Goal: Task Accomplishment & Management: Use online tool/utility

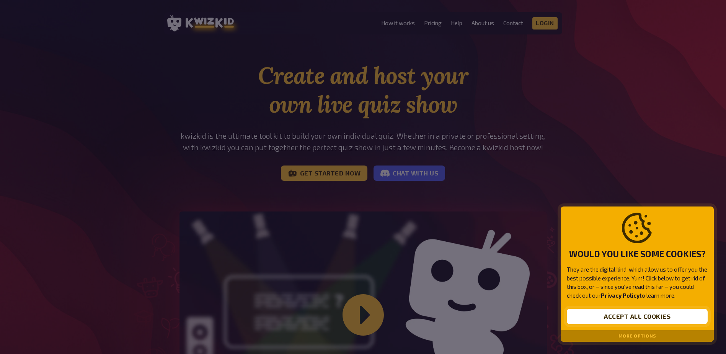
drag, startPoint x: 630, startPoint y: 316, endPoint x: 626, endPoint y: 317, distance: 4.1
click at [627, 316] on button "Accept all cookies" at bounding box center [637, 316] width 141 height 15
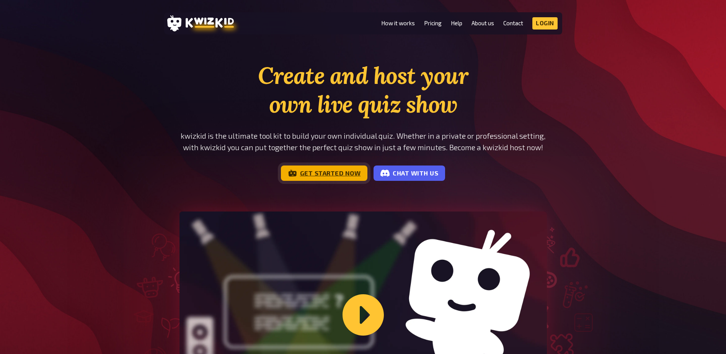
click at [328, 172] on link "Get started now" at bounding box center [324, 172] width 87 height 15
click at [547, 26] on link "Login" at bounding box center [544, 23] width 25 height 12
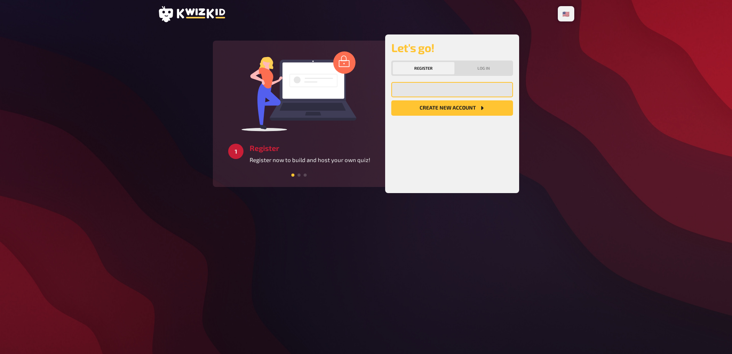
click at [461, 87] on input "email" at bounding box center [452, 89] width 122 height 15
type input "[EMAIL_ADDRESS][DOMAIN_NAME]"
click at [442, 110] on button "Create new account" at bounding box center [452, 107] width 122 height 15
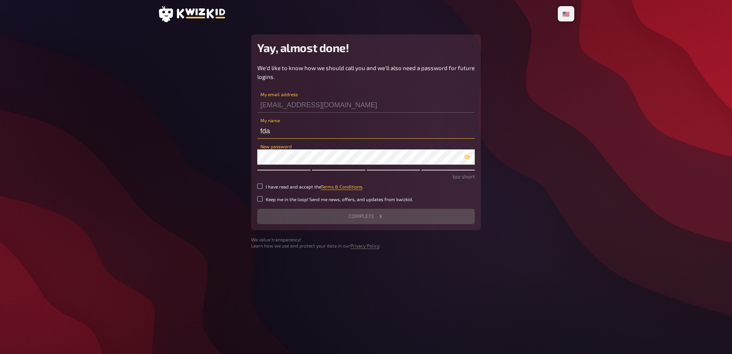
click at [294, 132] on input "fda" at bounding box center [365, 130] width 217 height 15
type input "F"
type input "Dinex"
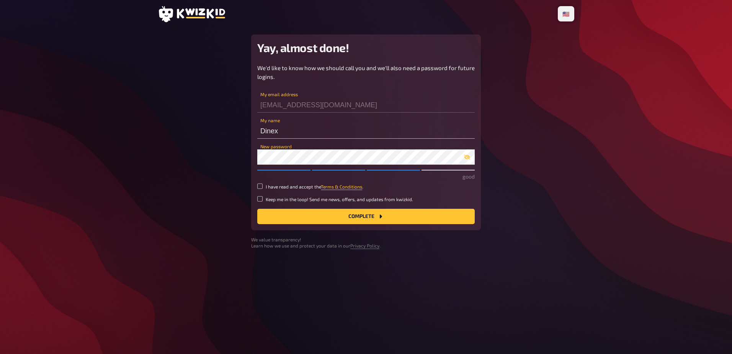
click at [205, 148] on main "Yay, almost done! We'd like to know how we should call you and we'll also need …" at bounding box center [366, 141] width 417 height 214
click at [468, 157] on icon "button" at bounding box center [467, 157] width 6 height 5
click at [278, 189] on small "I have read and accept the Terms & Conditions ." at bounding box center [315, 186] width 98 height 7
click at [263, 189] on input "I have read and accept the Terms & Conditions ." at bounding box center [259, 185] width 5 height 5
checkbox input "true"
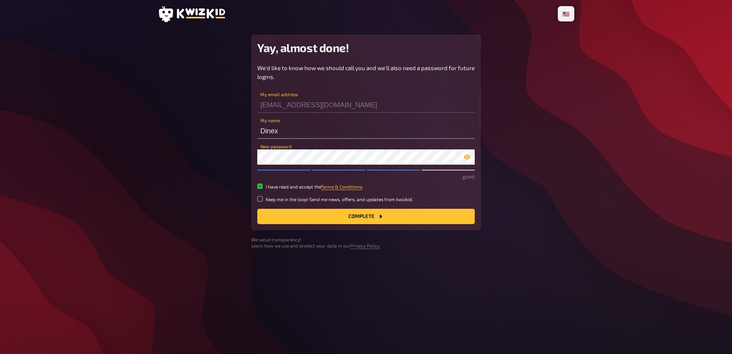
click at [267, 197] on small "Keep me in the loop! Send me news, offers, and updates from kwizkid." at bounding box center [339, 199] width 147 height 7
click at [263, 197] on input "Keep me in the loop! Send me news, offers, and updates from kwizkid." at bounding box center [259, 198] width 5 height 5
checkbox input "true"
click at [382, 217] on icon "Complete" at bounding box center [380, 216] width 6 height 6
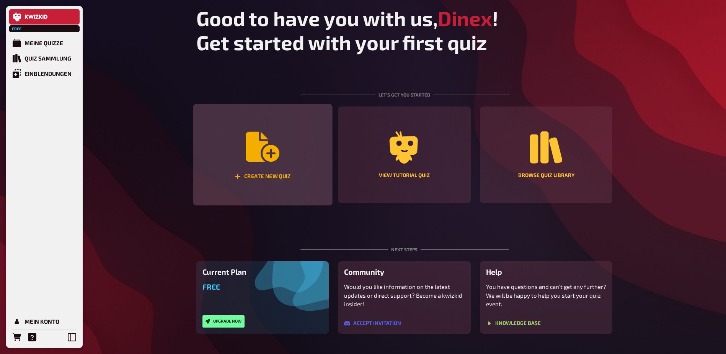
click at [254, 145] on icon "Create new quiz" at bounding box center [263, 147] width 34 height 30
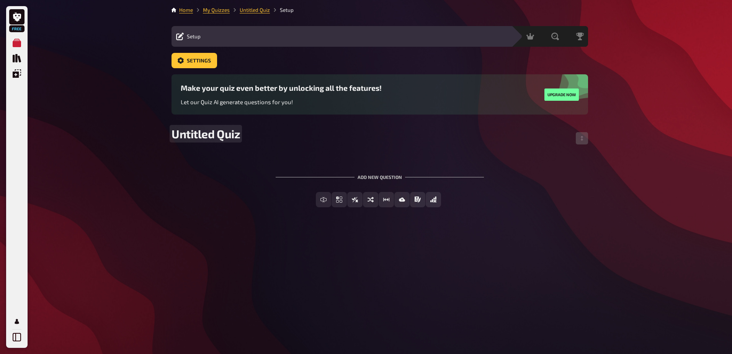
click at [224, 138] on span "Untitled Quiz" at bounding box center [206, 134] width 69 height 14
click at [224, 137] on span "Untitled Quiz" at bounding box center [206, 134] width 69 height 14
click at [419, 155] on div "To pick up a draggable item, press the space bar. While dragging, use the arrow…" at bounding box center [380, 185] width 417 height 70
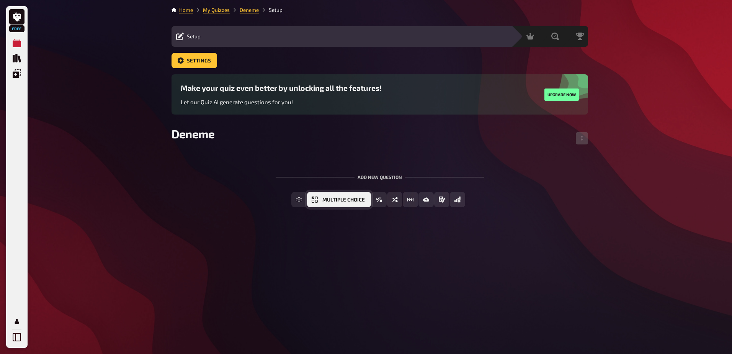
click at [350, 199] on span "Multiple Choice" at bounding box center [343, 199] width 42 height 5
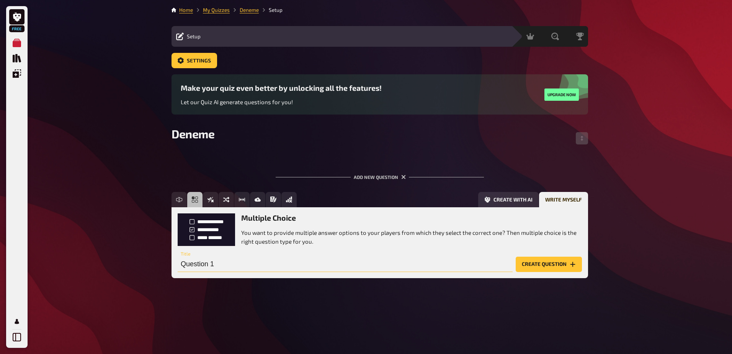
click at [252, 270] on input "Question 1" at bounding box center [345, 263] width 335 height 15
type input "2+2"
click at [545, 264] on button "Create question" at bounding box center [549, 263] width 66 height 15
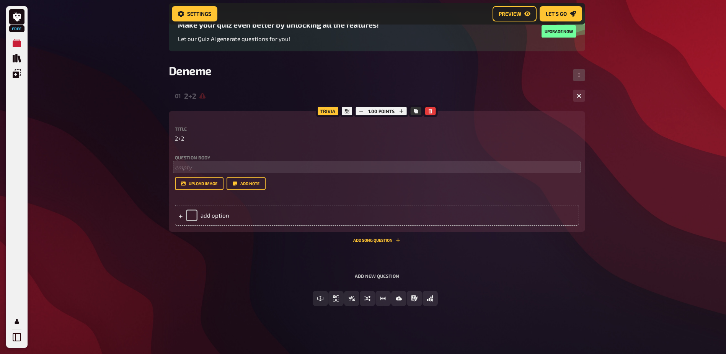
scroll to position [70, 0]
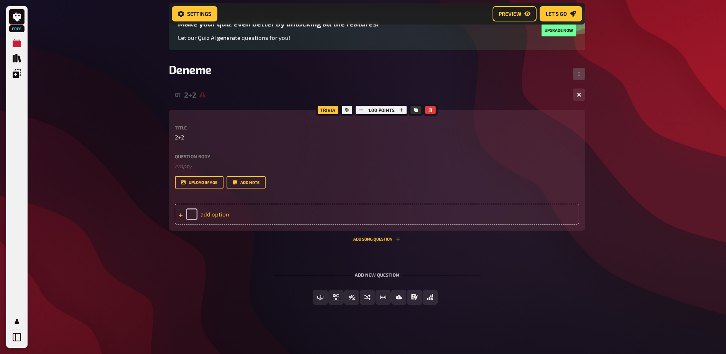
click at [215, 209] on div "add option" at bounding box center [377, 214] width 404 height 21
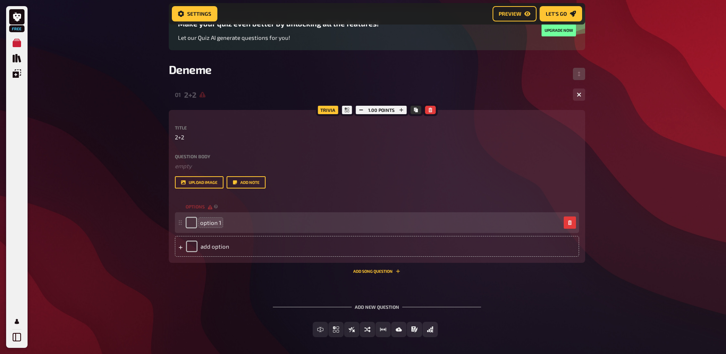
click at [214, 224] on span "option 1" at bounding box center [210, 222] width 21 height 7
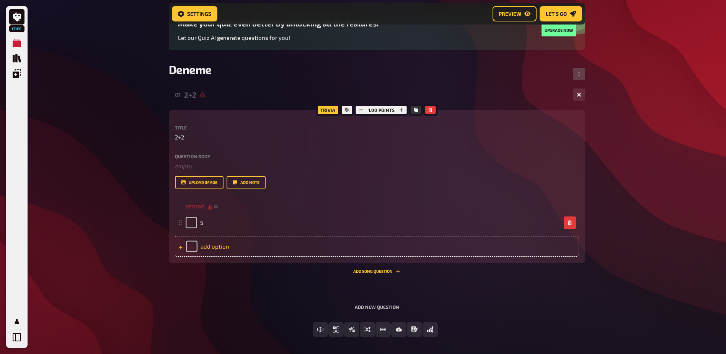
click at [404, 252] on div "add option" at bounding box center [377, 246] width 404 height 21
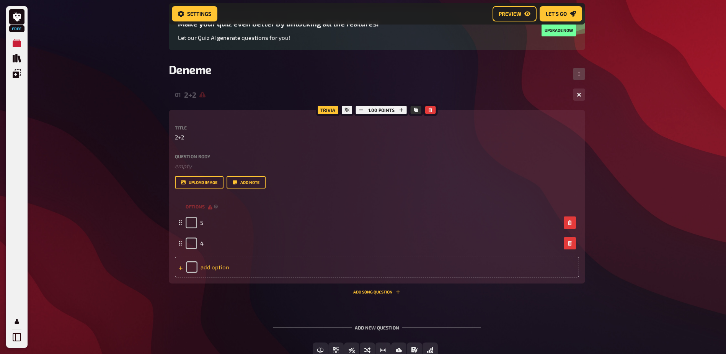
click at [398, 261] on div "add option" at bounding box center [377, 266] width 404 height 21
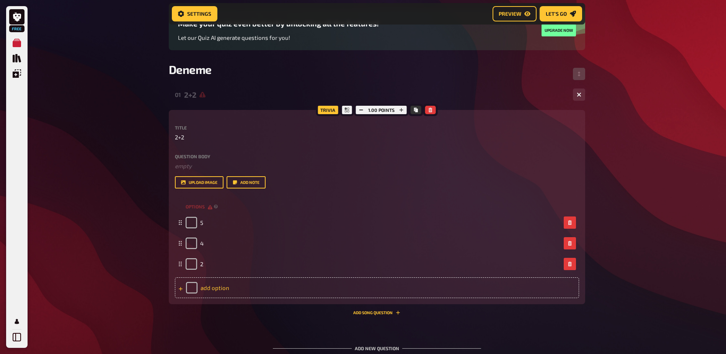
click at [397, 283] on div "add option" at bounding box center [377, 287] width 404 height 21
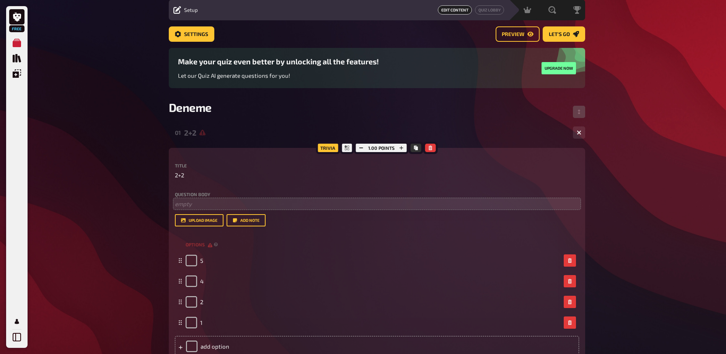
scroll to position [0, 0]
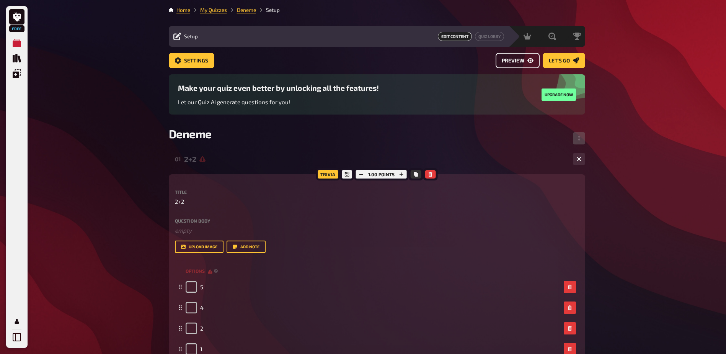
click at [521, 63] on span "Preview" at bounding box center [513, 60] width 23 height 5
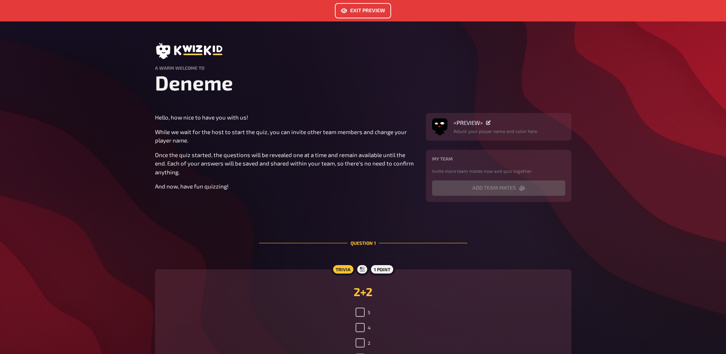
click at [357, 9] on link "Exit Preview" at bounding box center [363, 10] width 56 height 15
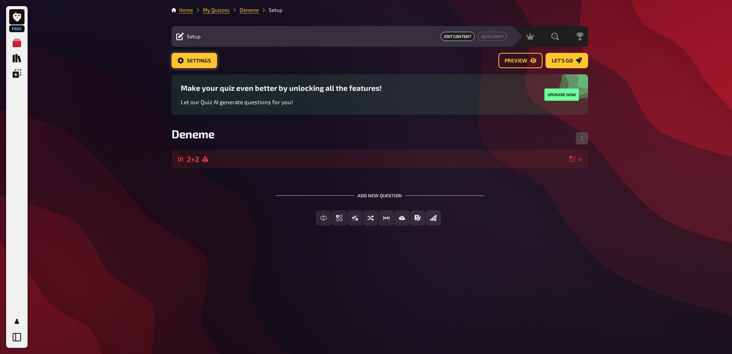
click at [207, 60] on span "Settings" at bounding box center [199, 60] width 24 height 5
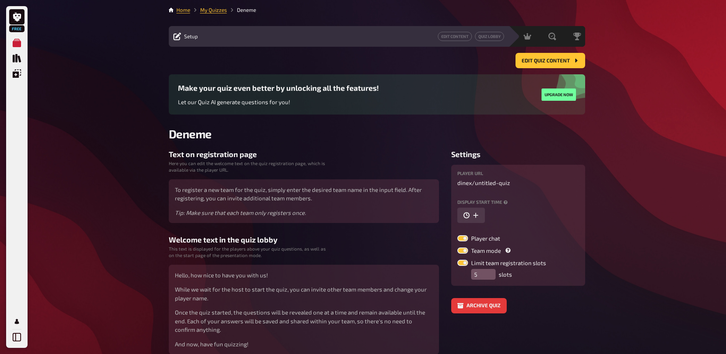
scroll to position [37, 0]
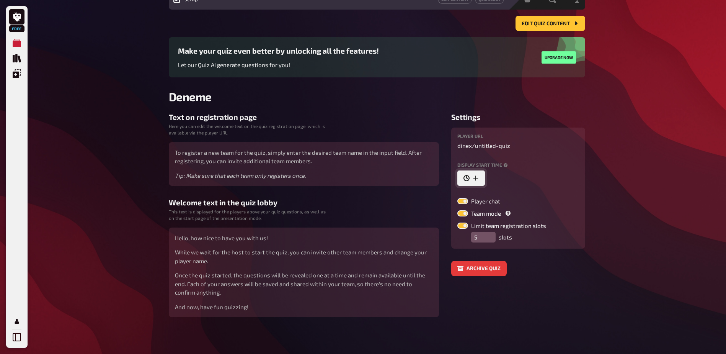
click at [474, 179] on icon "button" at bounding box center [476, 178] width 6 height 6
click at [552, 147] on p "dinex / untitled-quiz" at bounding box center [518, 145] width 122 height 9
click at [579, 221] on div "Player chat Team mode Limit team registration slots 5 slots" at bounding box center [518, 220] width 122 height 44
click at [15, 57] on icon "Quiz Library" at bounding box center [17, 58] width 8 height 8
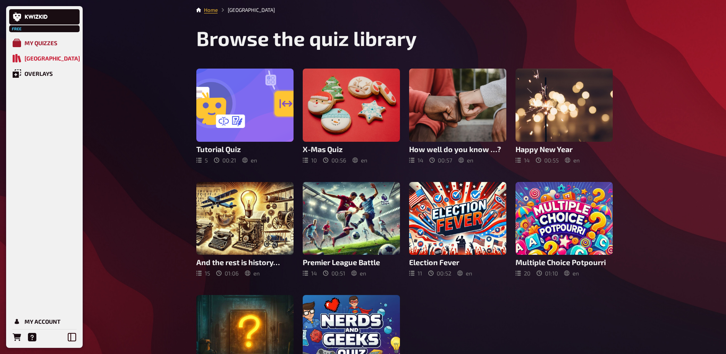
click at [28, 42] on div "My Quizzes" at bounding box center [41, 42] width 33 height 7
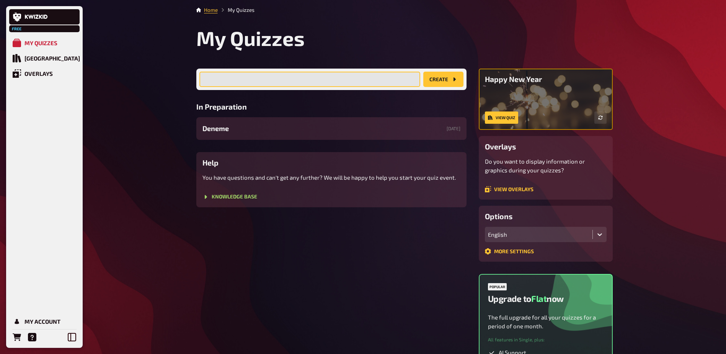
click at [348, 79] on input "text" at bounding box center [309, 79] width 221 height 15
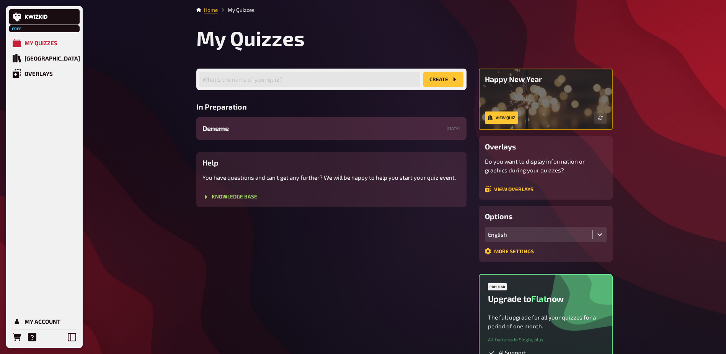
click at [302, 131] on div "Deneme 10/03/2025" at bounding box center [331, 128] width 270 height 23
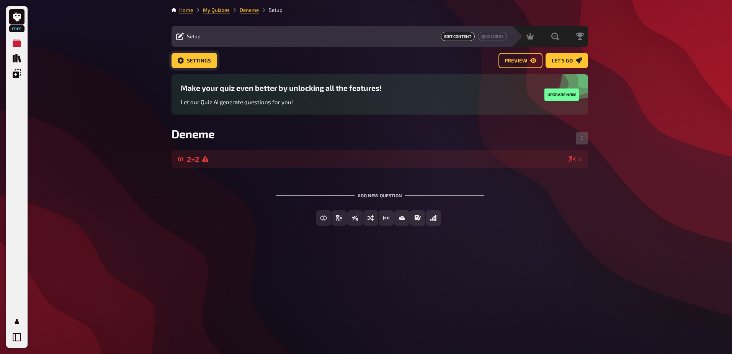
click at [201, 64] on link "Settings" at bounding box center [195, 60] width 46 height 15
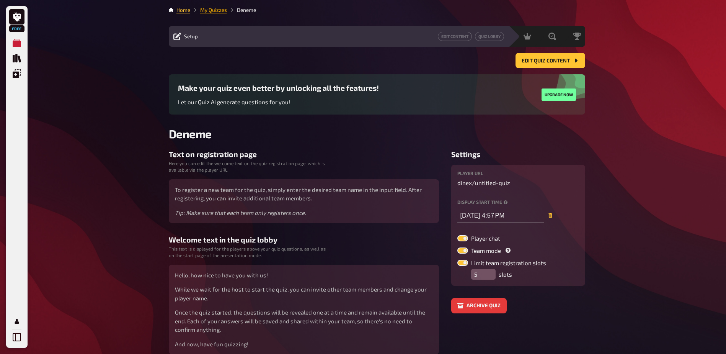
click at [211, 9] on link "My Quizzes" at bounding box center [213, 10] width 27 height 6
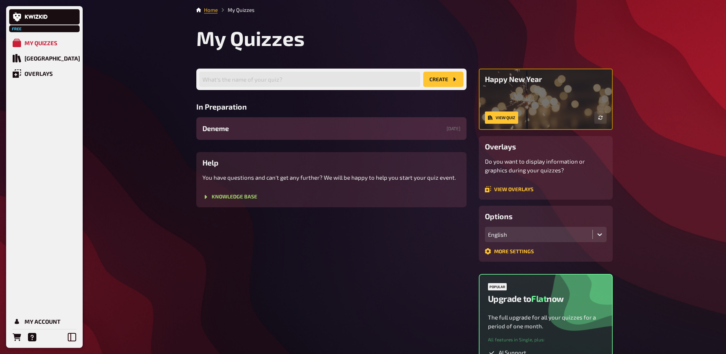
click at [248, 134] on div "Deneme 10/03/2025" at bounding box center [331, 128] width 270 height 23
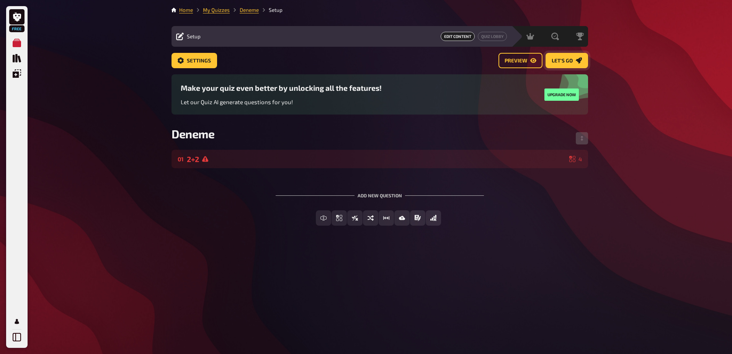
click at [564, 64] on link "Let's go" at bounding box center [567, 60] width 42 height 15
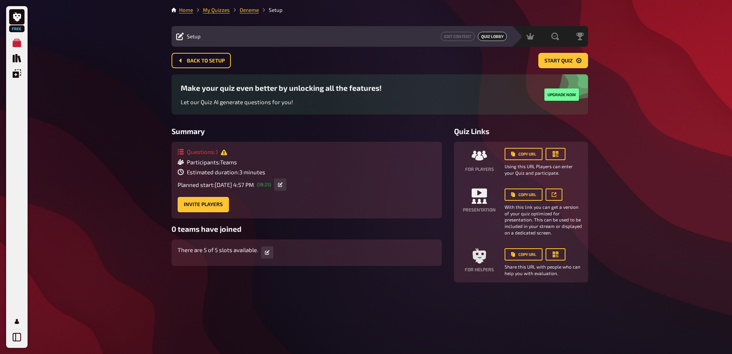
click at [479, 195] on icon at bounding box center [479, 192] width 15 height 9
click at [552, 192] on icon at bounding box center [554, 194] width 5 height 5
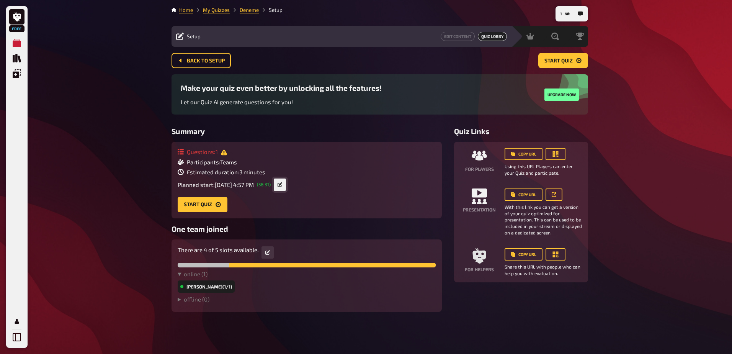
click at [282, 186] on icon at bounding box center [280, 184] width 5 height 5
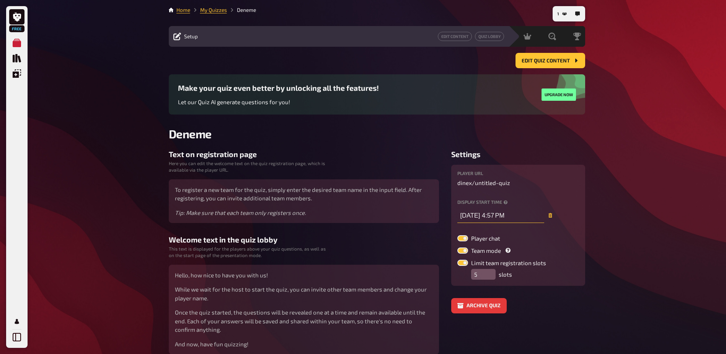
click at [498, 215] on input "10/03/2025 4:57 PM" at bounding box center [500, 214] width 87 height 15
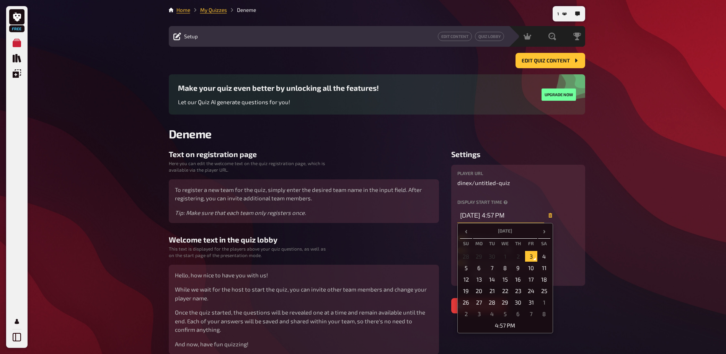
click at [502, 215] on input "10/03/2025 4:57 PM" at bounding box center [500, 214] width 87 height 15
type input "10/03/2025 4:57 PM"
click at [578, 217] on div "Display start time 10/03/2025 4:57 PM ‹ October 2025 › Su Mo Tu We Th Fr Sa 28 …" at bounding box center [518, 210] width 122 height 23
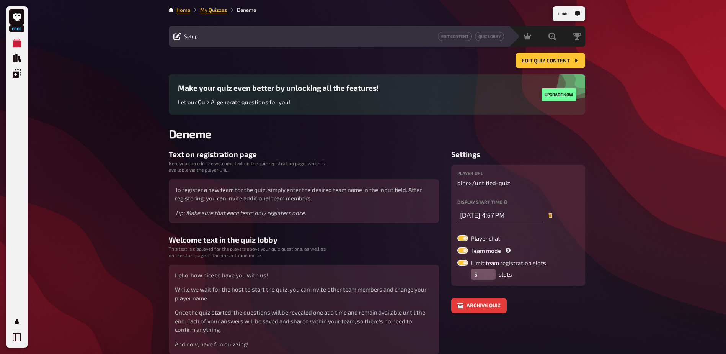
scroll to position [37, 0]
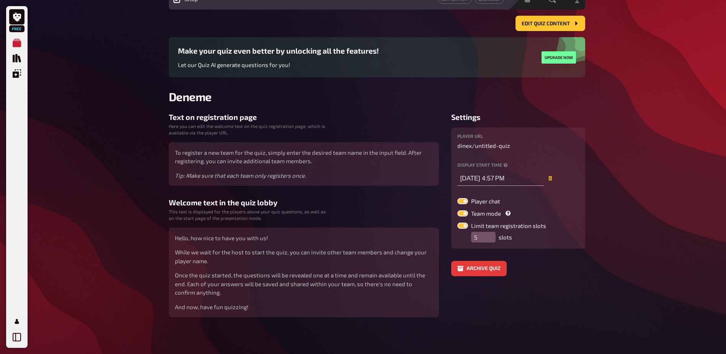
click at [476, 213] on label "Team mode" at bounding box center [484, 213] width 55 height 6
click at [457, 210] on input "Team mode" at bounding box center [457, 210] width 0 height 0
checkbox input "false"
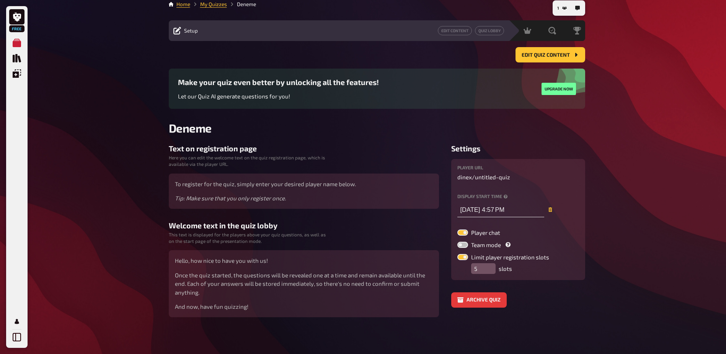
scroll to position [6, 0]
click at [459, 255] on label at bounding box center [462, 257] width 11 height 6
click at [457, 254] on input "Limit player registration slots" at bounding box center [457, 253] width 0 height 0
checkbox input "false"
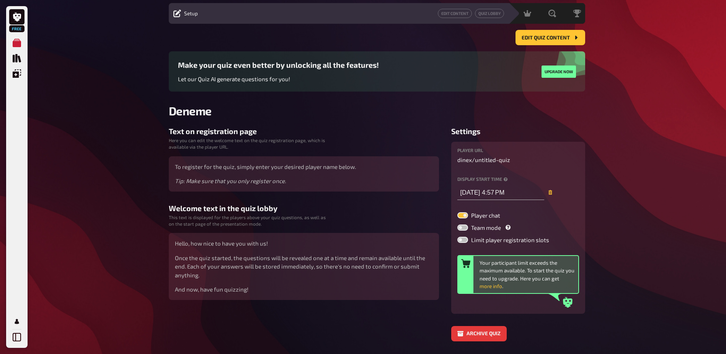
scroll to position [47, 0]
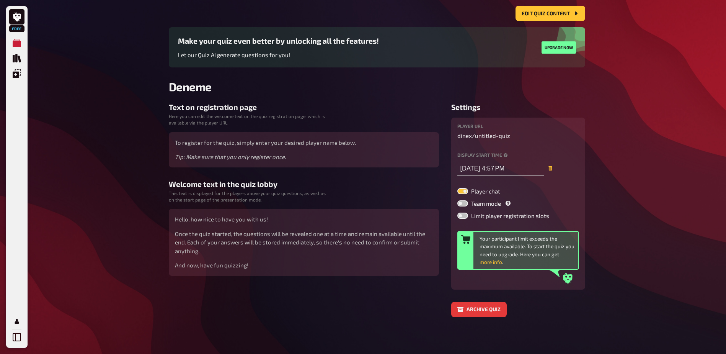
click at [466, 194] on label at bounding box center [462, 191] width 11 height 6
click at [457, 188] on input "Player chat" at bounding box center [457, 188] width 0 height 0
checkbox input "false"
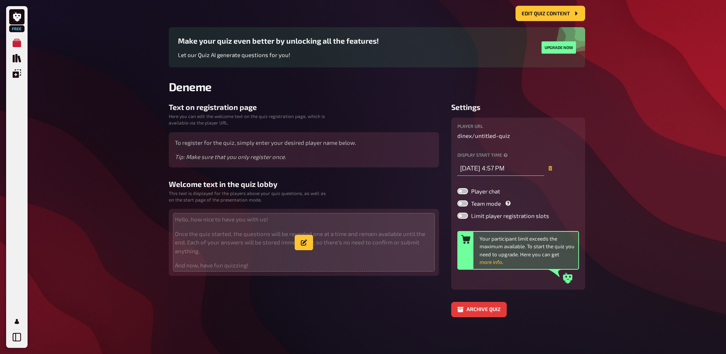
click at [253, 258] on span "Hello, how nice to have you with us! Once the quiz started, the questions will …" at bounding box center [304, 242] width 258 height 55
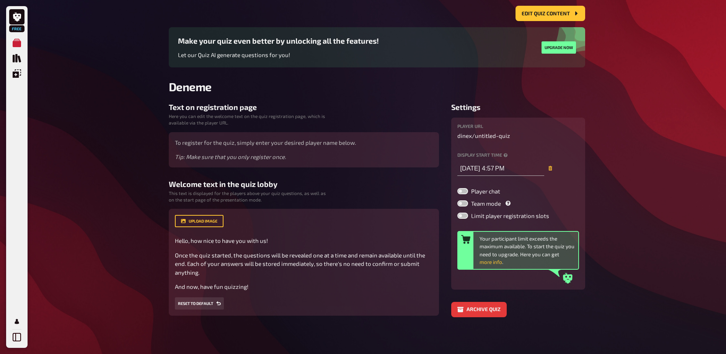
click at [619, 152] on div "Free My Quizzes Quiz Library Overlays My Account 1 Home My Quizzes Deneme Setup…" at bounding box center [363, 153] width 726 height 401
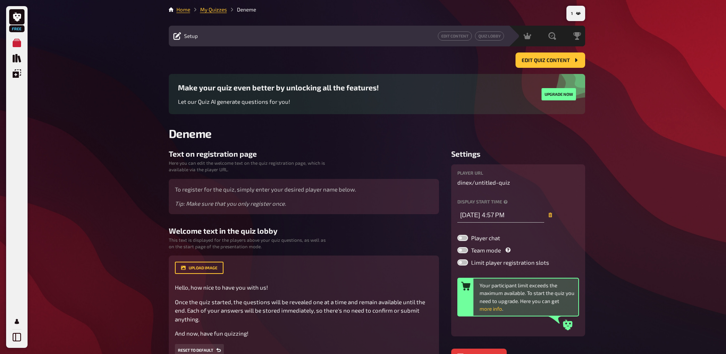
scroll to position [0, 0]
click at [229, 39] on div "Edit Content Quiz Lobby" at bounding box center [354, 36] width 302 height 9
click at [574, 13] on button "1" at bounding box center [576, 14] width 16 height 12
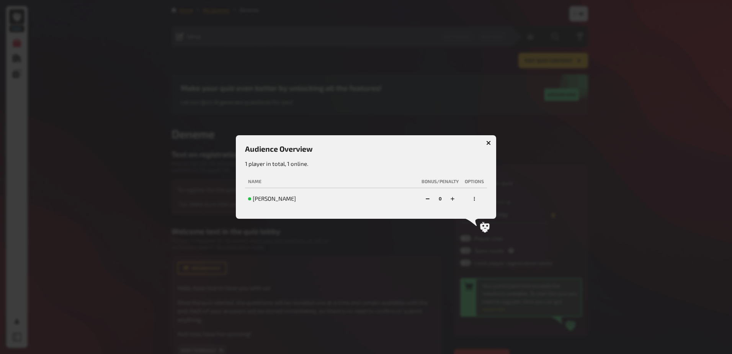
click at [488, 141] on icon "button" at bounding box center [488, 142] width 5 height 5
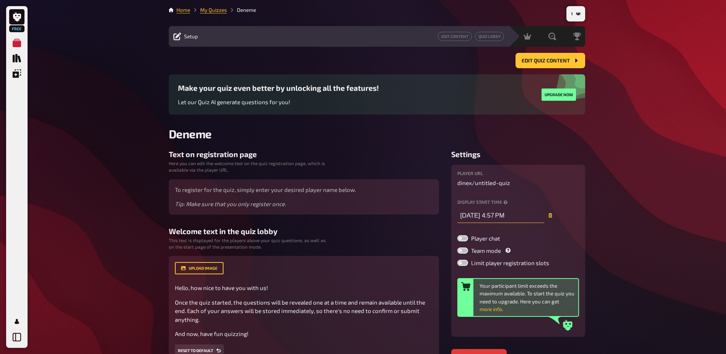
click at [503, 214] on input "10/03/2025 4:57 PM" at bounding box center [500, 214] width 87 height 15
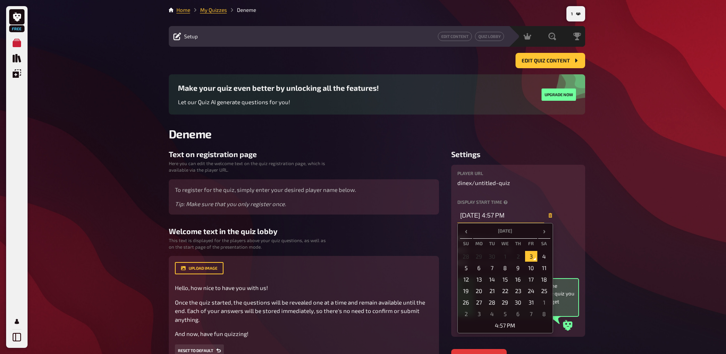
click at [506, 214] on input "10/03/2025 4:57 PM" at bounding box center [500, 214] width 87 height 15
click at [501, 215] on input "10/03/2025 4:57 PM" at bounding box center [500, 214] width 87 height 15
click at [505, 214] on input "10/03/2025 4:07 PM0" at bounding box center [500, 214] width 87 height 15
click at [572, 212] on div "Display start time 10/03/2025 4:07 PM ‹ October 2025 › Su Mo Tu We Th Fr Sa 28 …" at bounding box center [518, 210] width 122 height 23
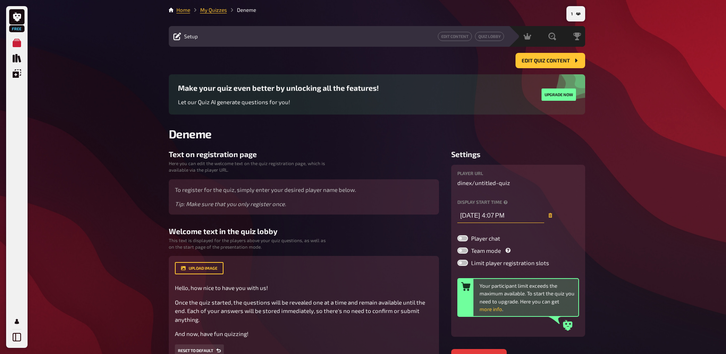
click at [503, 214] on input "10/03/2025 4:07 PM" at bounding box center [500, 214] width 87 height 15
click at [632, 211] on div "Free My Quizzes Quiz Library Overlays My Account 1 Home My Quizzes Deneme Setup…" at bounding box center [363, 200] width 726 height 401
click at [504, 215] on input "10/03/2025 4:07 PM" at bounding box center [500, 214] width 87 height 15
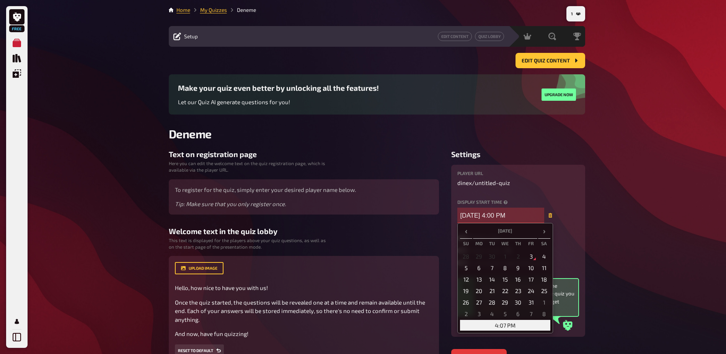
click at [485, 323] on td "4:07 PM" at bounding box center [505, 325] width 90 height 11
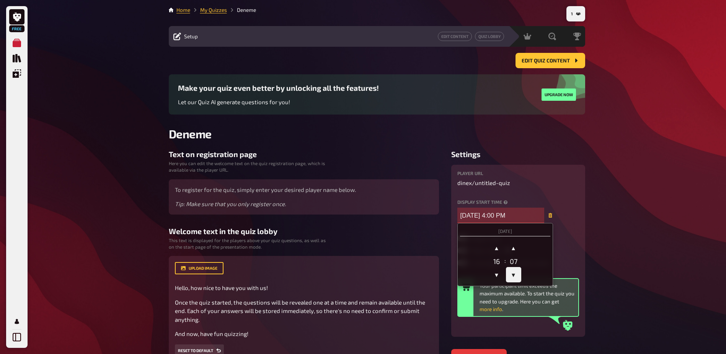
click at [513, 271] on span "▼" at bounding box center [513, 274] width 15 height 15
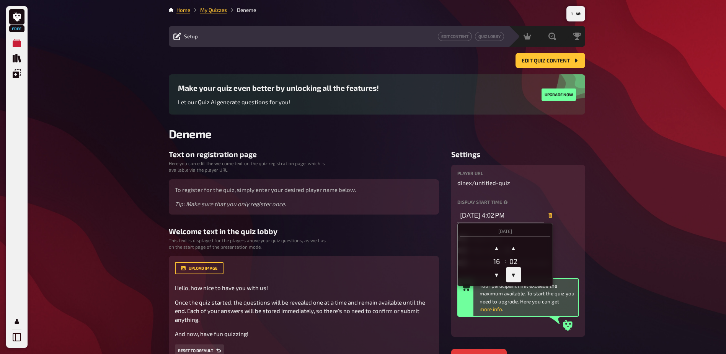
click at [513, 271] on span "▼" at bounding box center [513, 274] width 15 height 15
type input "10/03/2025 4:00 PM"
click at [597, 232] on div "Free My Quizzes Quiz Library Overlays My Account 1 Home My Quizzes Deneme Setup…" at bounding box center [363, 200] width 726 height 401
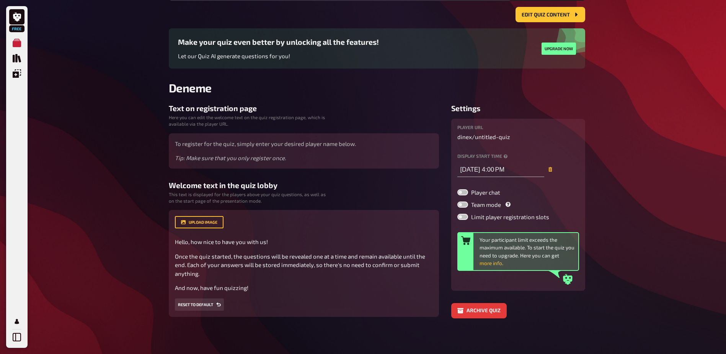
scroll to position [47, 0]
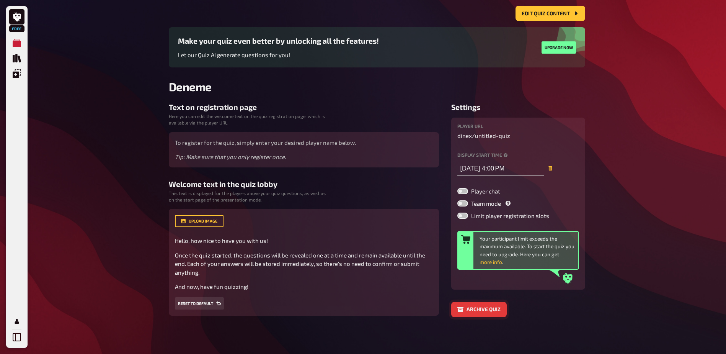
click at [469, 307] on button "Archive quiz" at bounding box center [479, 309] width 56 height 15
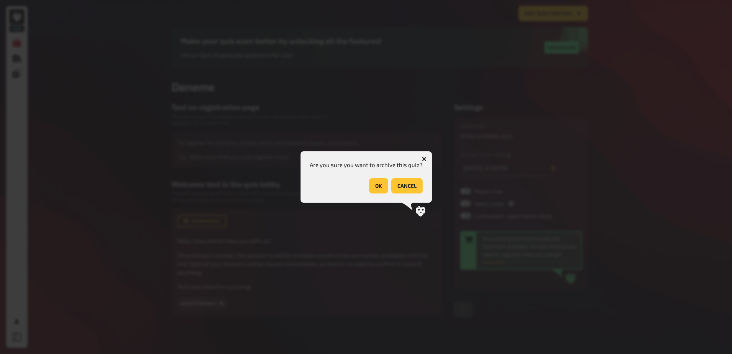
click at [403, 183] on button "cancel" at bounding box center [406, 185] width 31 height 15
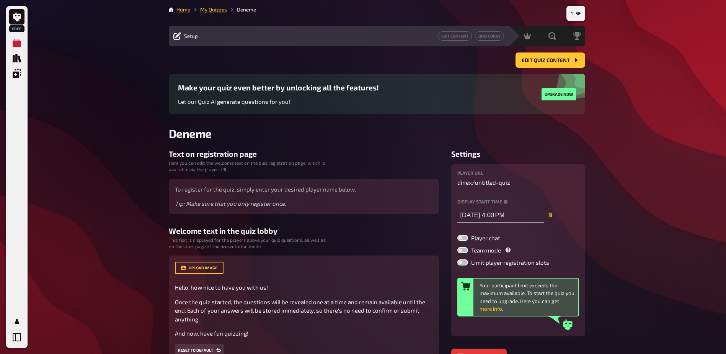
scroll to position [0, 0]
click at [547, 60] on span "Edit Quiz content" at bounding box center [546, 60] width 48 height 5
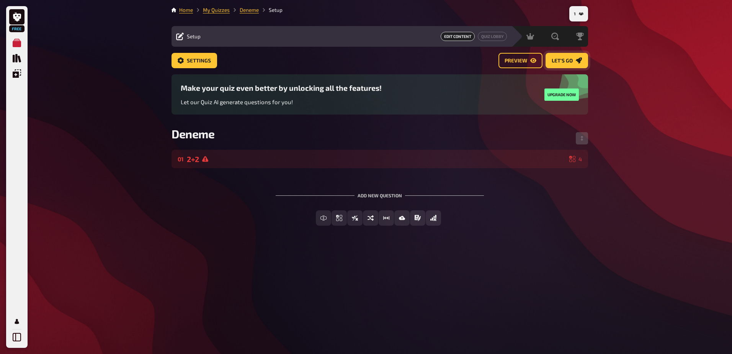
click at [569, 58] on span "Let's go" at bounding box center [562, 60] width 21 height 5
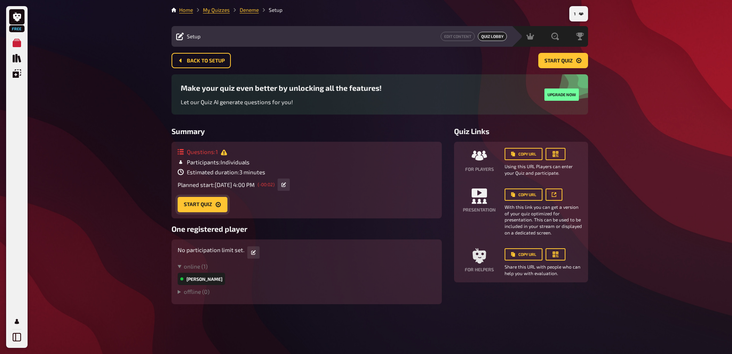
click at [208, 203] on button "Start Quiz" at bounding box center [203, 204] width 50 height 15
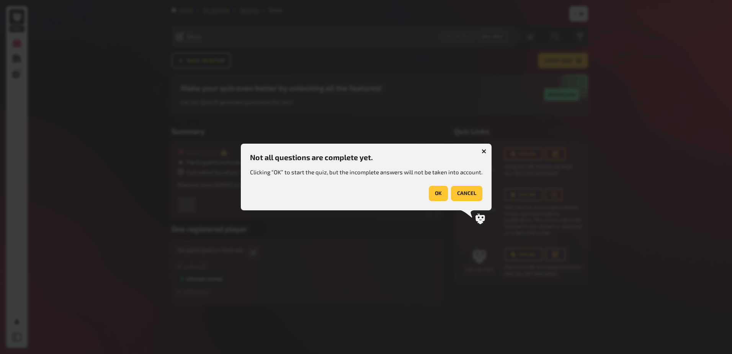
click at [434, 193] on button "OK" at bounding box center [438, 193] width 19 height 15
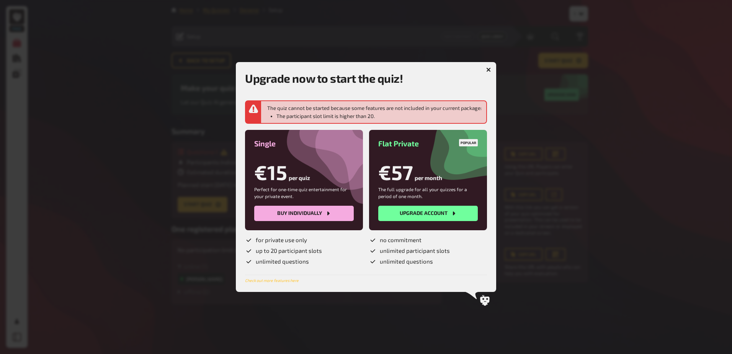
click at [487, 68] on icon "button" at bounding box center [488, 69] width 5 height 5
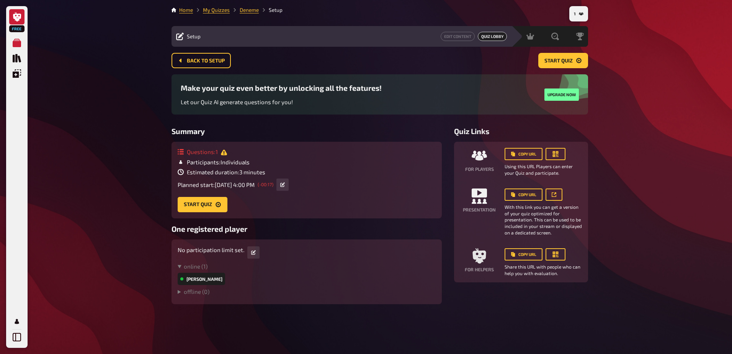
click at [13, 17] on icon at bounding box center [17, 16] width 8 height 9
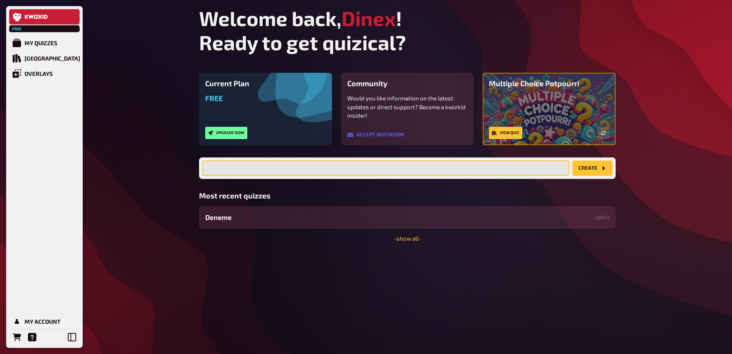
click at [311, 165] on input "text" at bounding box center [385, 167] width 367 height 15
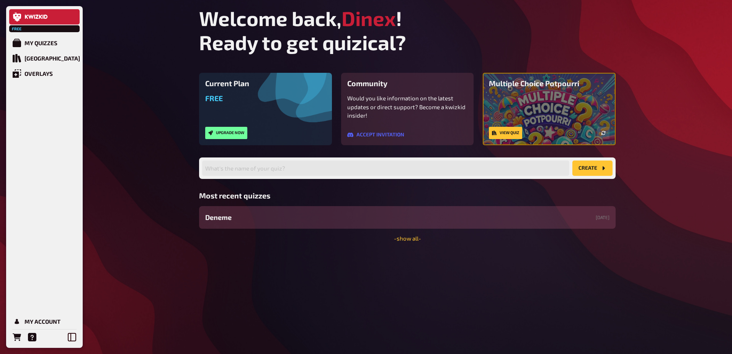
click at [445, 222] on div "Deneme 10/03/2025" at bounding box center [407, 217] width 417 height 23
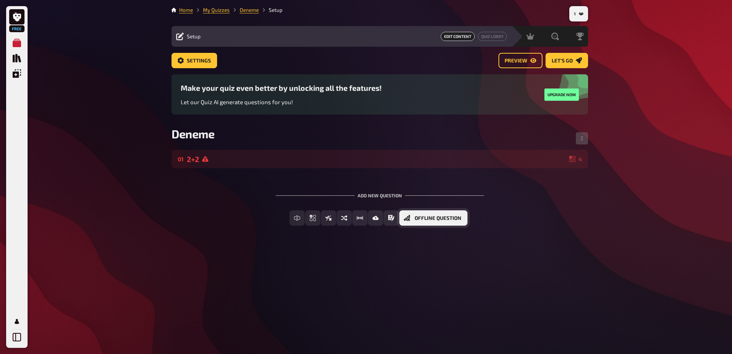
click at [453, 218] on span "Offline Question" at bounding box center [438, 218] width 47 height 5
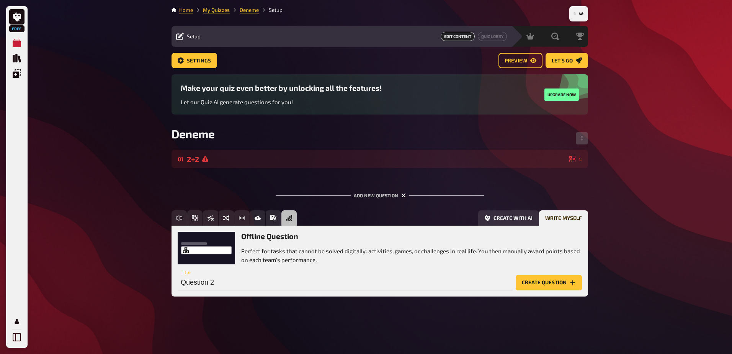
click at [403, 195] on icon "button" at bounding box center [403, 195] width 7 height 7
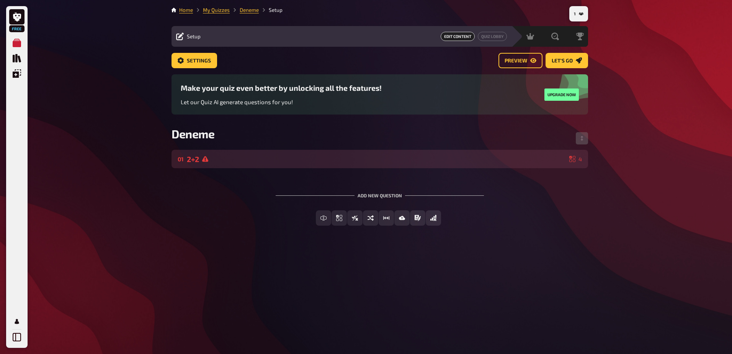
click at [301, 158] on div "2+2" at bounding box center [376, 159] width 379 height 9
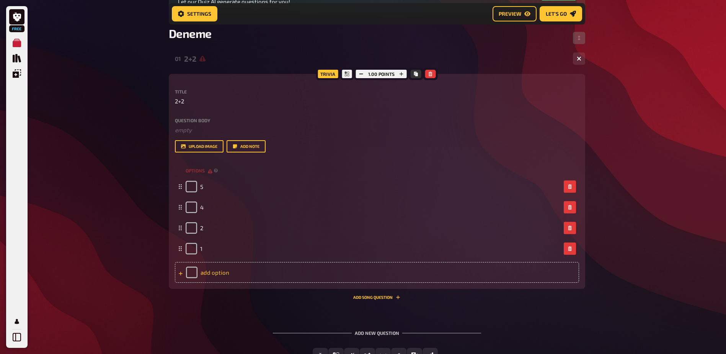
scroll to position [121, 0]
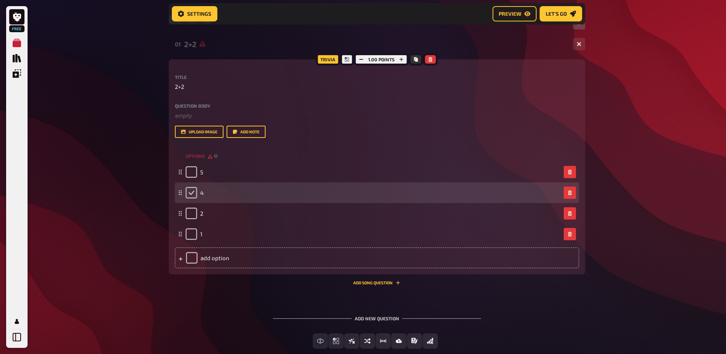
click at [191, 191] on input "checkbox" at bounding box center [191, 192] width 11 height 11
checkbox input "true"
click at [190, 194] on div "4" at bounding box center [195, 192] width 18 height 11
click at [191, 193] on div "4" at bounding box center [195, 192] width 18 height 11
click at [194, 195] on div "4" at bounding box center [195, 192] width 18 height 11
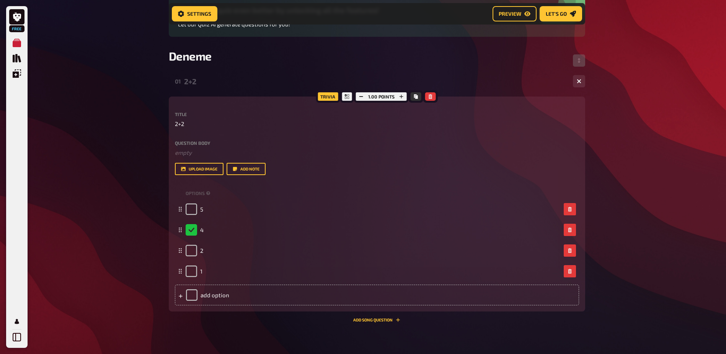
scroll to position [6, 0]
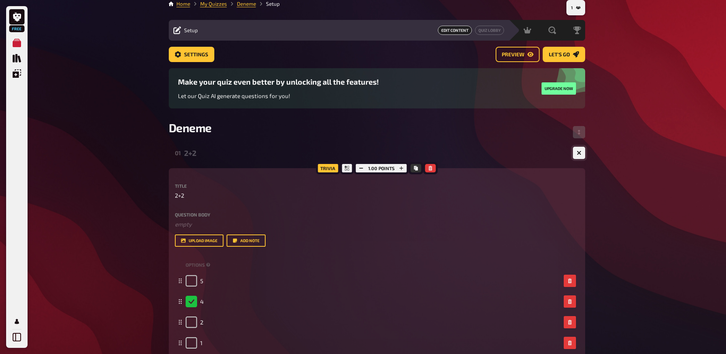
click at [581, 149] on button "button" at bounding box center [579, 153] width 12 height 12
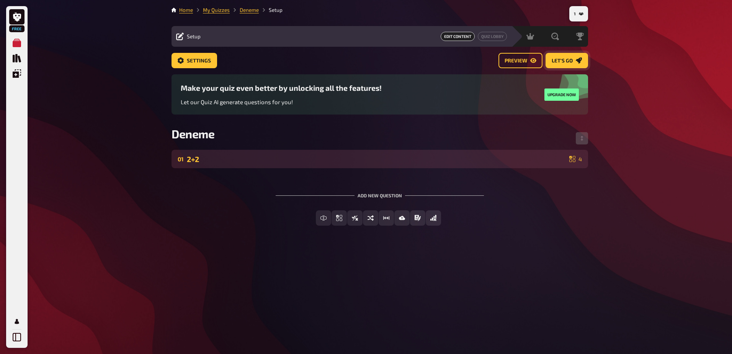
click at [566, 60] on span "Let's go" at bounding box center [562, 60] width 21 height 5
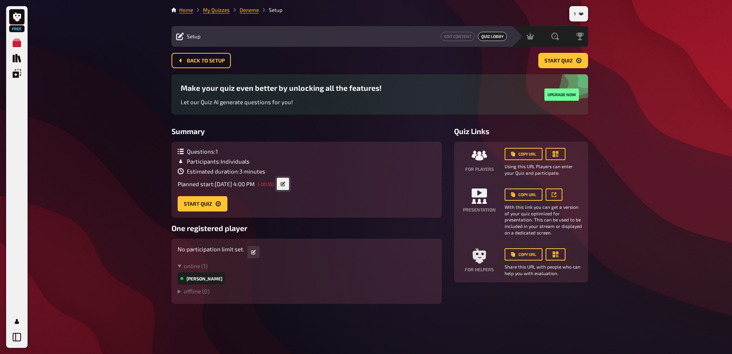
click at [285, 182] on icon at bounding box center [283, 183] width 5 height 5
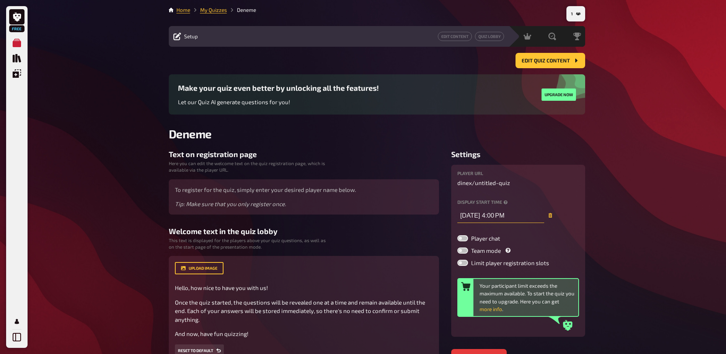
click at [498, 216] on input "10/03/2025 4:00 PM" at bounding box center [500, 214] width 87 height 15
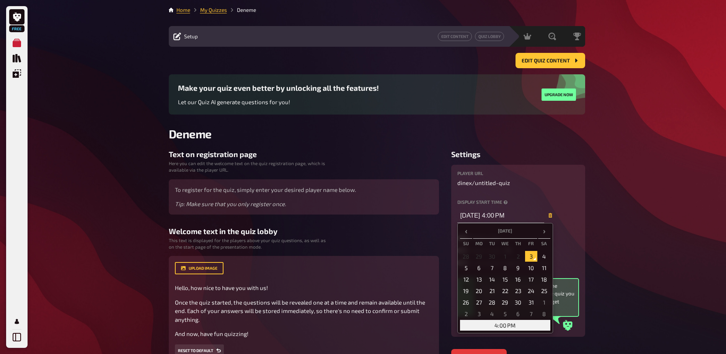
click at [506, 325] on td "4:00 PM" at bounding box center [505, 325] width 90 height 11
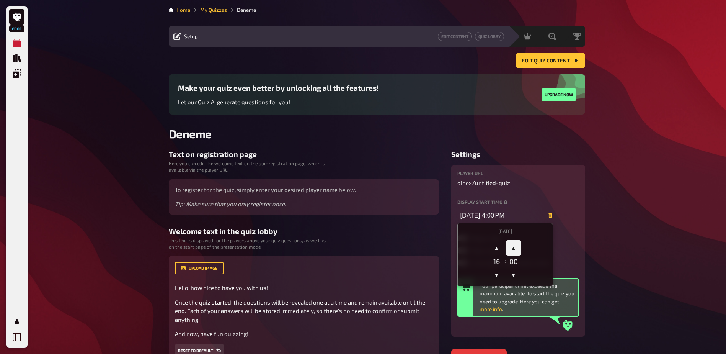
click at [513, 250] on span "▲" at bounding box center [513, 247] width 15 height 15
click at [516, 249] on span "▲" at bounding box center [513, 247] width 15 height 15
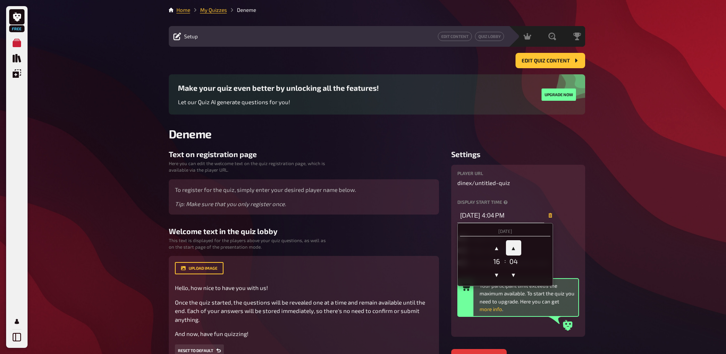
type input "10/03/2025 4:05 PM"
click at [588, 247] on div "Home My Quizzes Deneme Setup Edit Content Quiz Lobby Hosting undefined Evaluati…" at bounding box center [377, 200] width 429 height 401
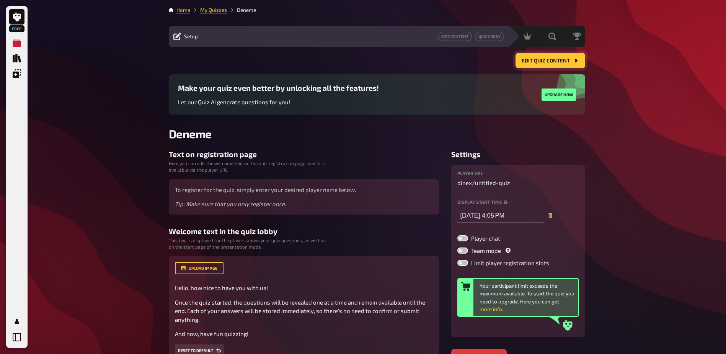
click at [555, 62] on span "Edit Quiz content" at bounding box center [546, 60] width 48 height 5
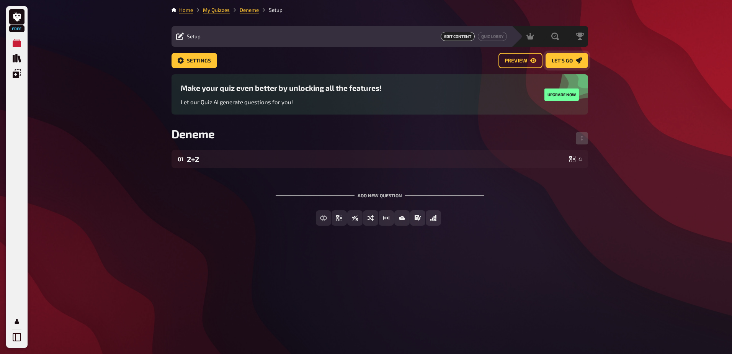
click at [559, 57] on link "Let's go" at bounding box center [567, 60] width 42 height 15
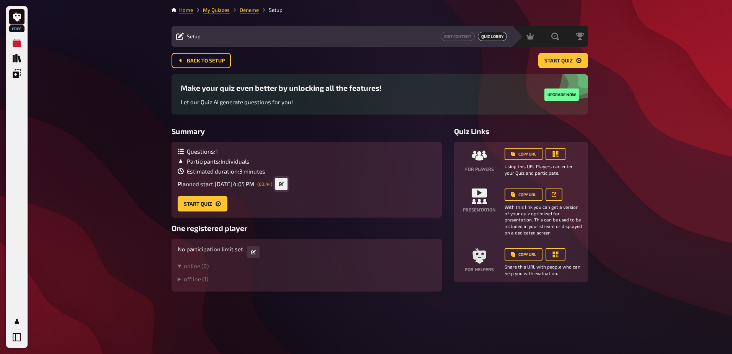
click at [284, 186] on icon at bounding box center [281, 183] width 5 height 5
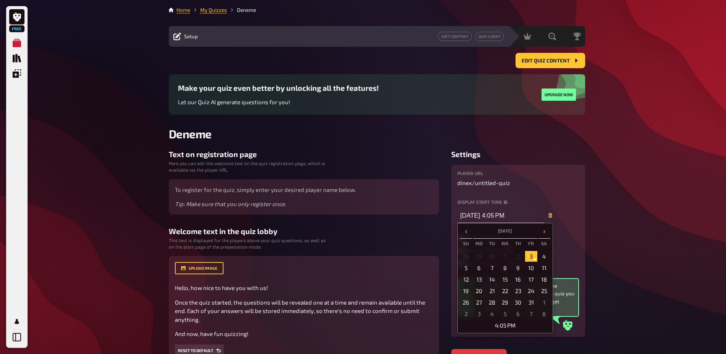
click at [515, 214] on input "10/03/2025 4:05 PM" at bounding box center [500, 214] width 87 height 15
click at [486, 323] on td "4:05 PM" at bounding box center [505, 325] width 90 height 11
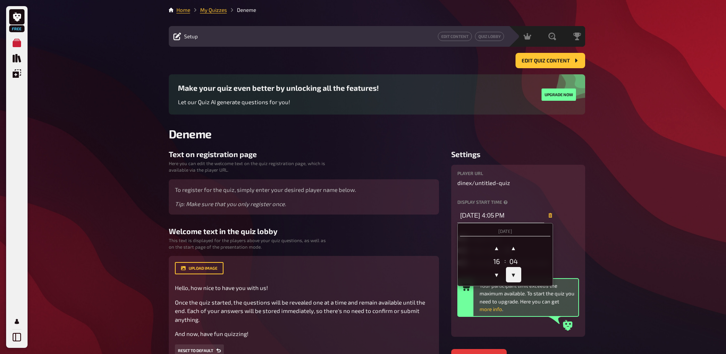
click at [514, 273] on span "▼" at bounding box center [513, 274] width 15 height 15
type input "10/03/2025 4:03 PM"
click at [625, 232] on div "Free My Quizzes Quiz Library Overlays My Account Home My Quizzes Deneme Setup E…" at bounding box center [363, 200] width 726 height 401
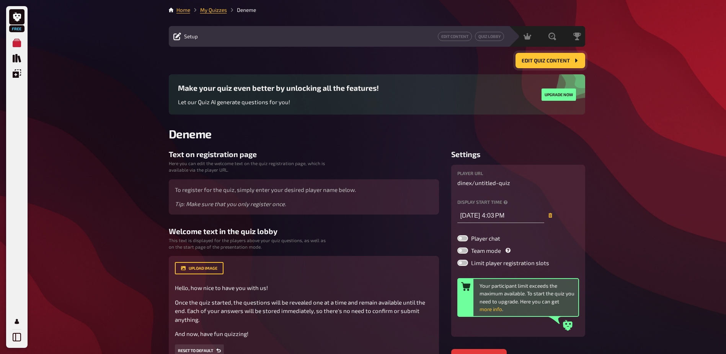
click at [554, 62] on span "Edit Quiz content" at bounding box center [546, 60] width 48 height 5
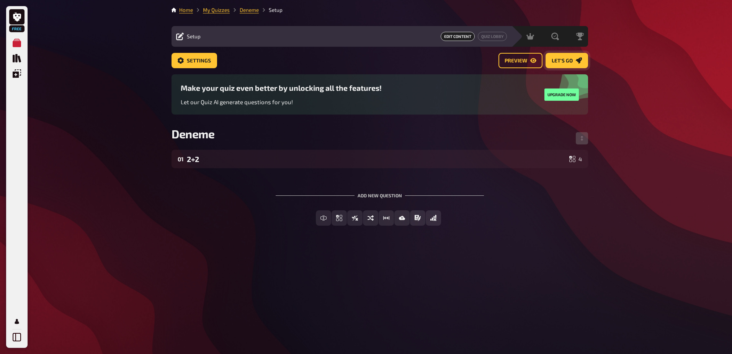
click at [565, 65] on link "Let's go" at bounding box center [567, 60] width 42 height 15
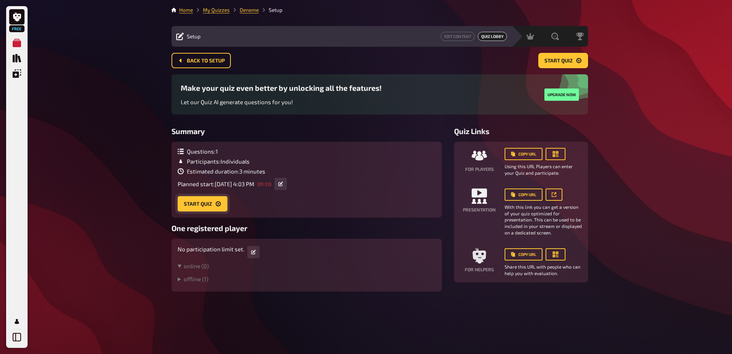
click at [199, 202] on button "Start Quiz" at bounding box center [203, 203] width 50 height 15
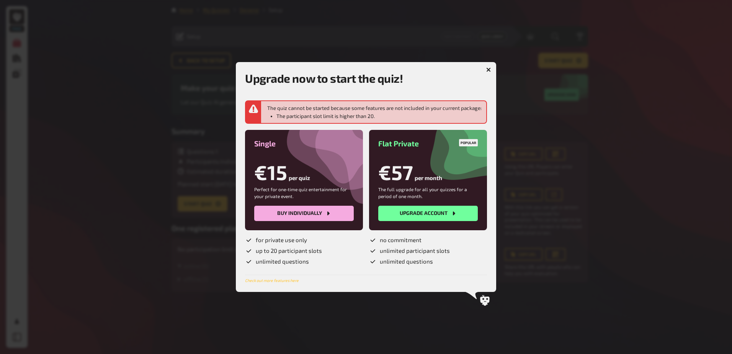
click at [487, 71] on icon "button" at bounding box center [488, 69] width 7 height 7
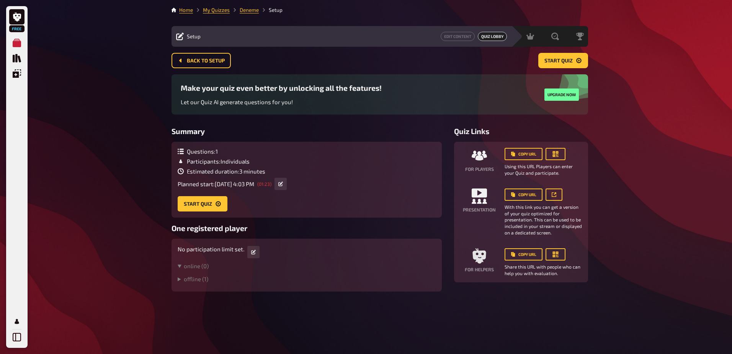
click at [332, 201] on div "Questions : 1 Participants : Individuals Estimated duration : 3 minutes Planned…" at bounding box center [307, 180] width 258 height 64
click at [320, 191] on div "Questions : 1 Participants : Individuals Estimated duration : 3 minutes Planned…" at bounding box center [307, 180] width 258 height 64
click at [287, 187] on link at bounding box center [280, 184] width 12 height 12
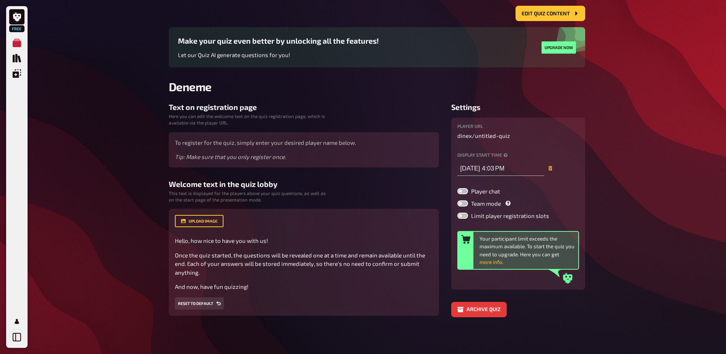
click at [467, 217] on label at bounding box center [462, 215] width 11 height 6
click at [457, 212] on input "Limit player registration slots" at bounding box center [457, 212] width 0 height 0
checkbox input "true"
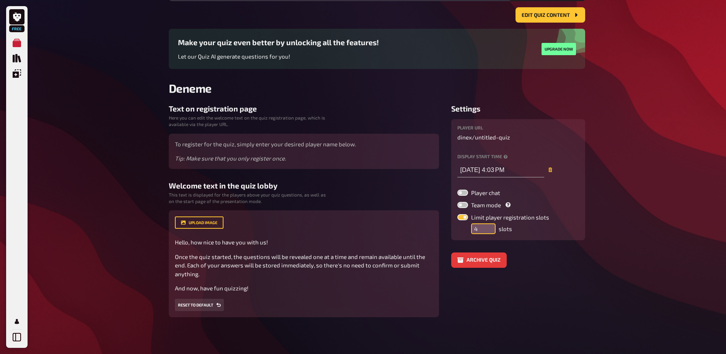
click at [490, 232] on input "4" at bounding box center [483, 228] width 25 height 11
click at [490, 232] on input "3" at bounding box center [483, 228] width 25 height 11
click at [490, 232] on input "2" at bounding box center [483, 228] width 25 height 11
type input "1"
click at [490, 232] on input "1" at bounding box center [483, 228] width 25 height 11
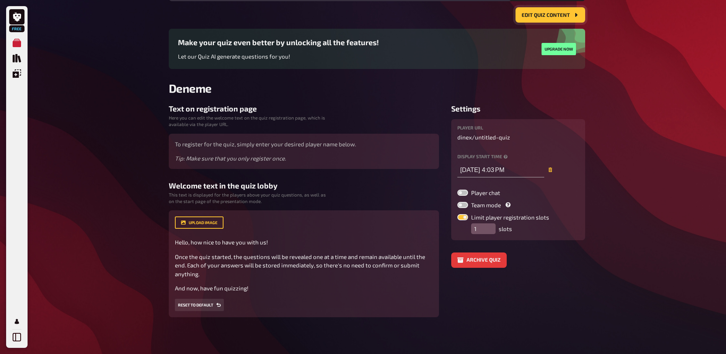
click at [553, 16] on span "Edit Quiz content" at bounding box center [546, 15] width 48 height 5
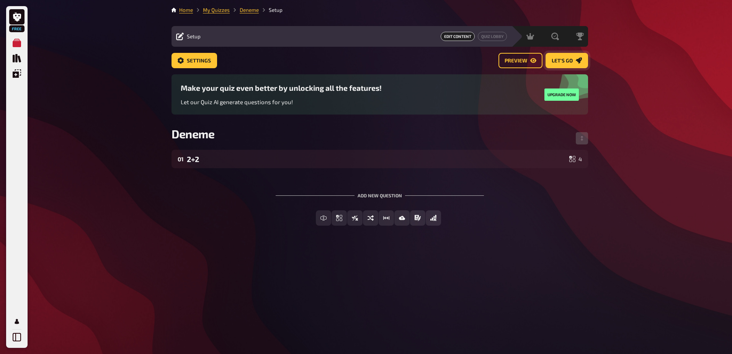
click at [560, 62] on span "Let's go" at bounding box center [562, 60] width 21 height 5
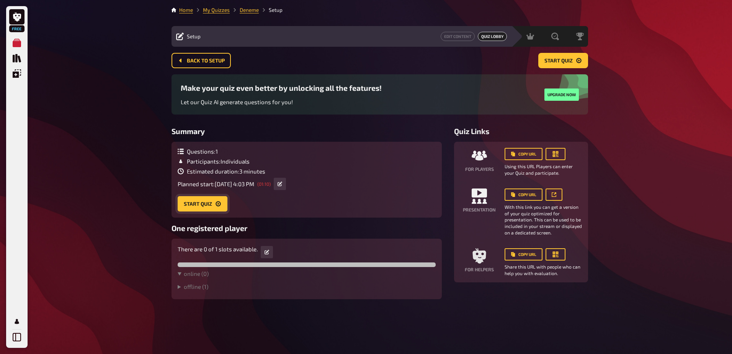
click at [210, 200] on button "Start Quiz" at bounding box center [203, 203] width 50 height 15
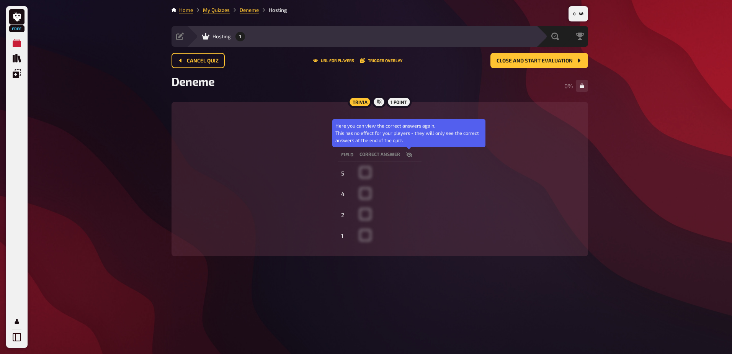
click at [406, 154] on icon "button" at bounding box center [409, 155] width 6 height 6
click at [408, 154] on icon "button" at bounding box center [409, 155] width 6 height 6
checkbox input "false"
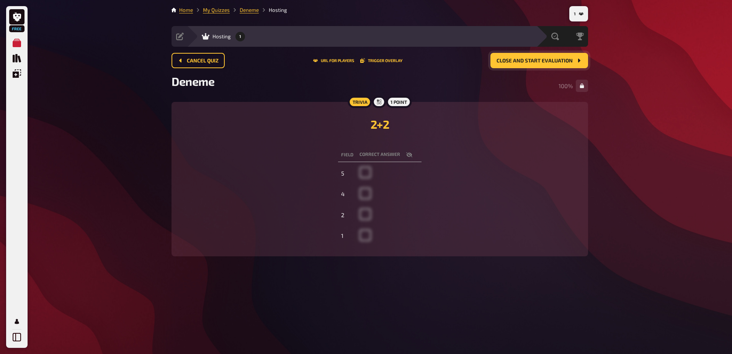
click at [550, 65] on button "Close and start evaluation" at bounding box center [539, 60] width 98 height 15
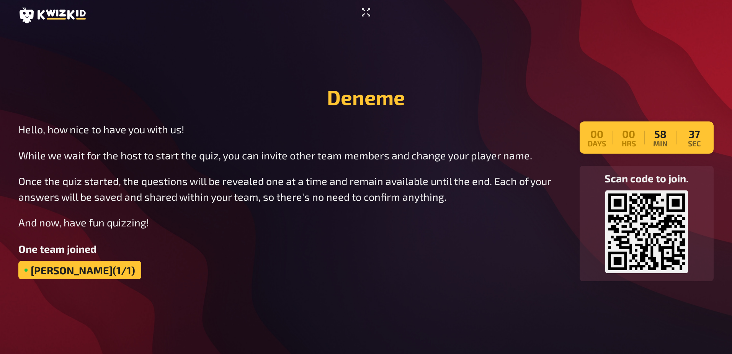
click at [364, 13] on icon "Enter Fullscreen" at bounding box center [366, 12] width 12 height 12
